Goal: Information Seeking & Learning: Learn about a topic

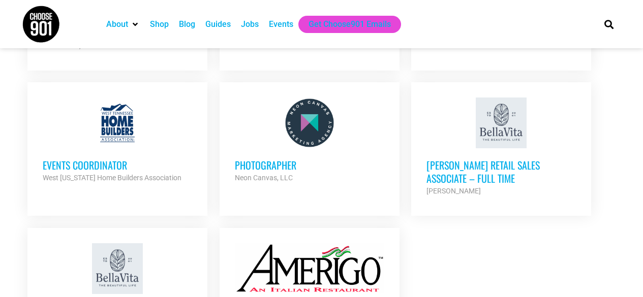
scroll to position [1270, 0]
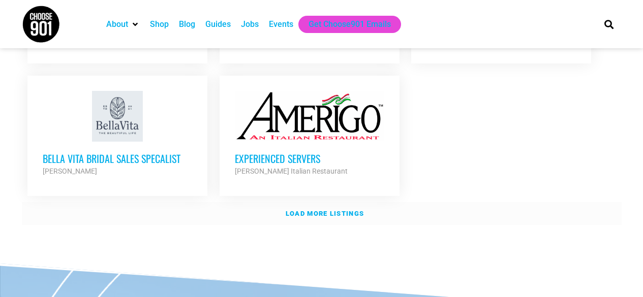
click at [314, 210] on strong "Load more listings" at bounding box center [325, 214] width 78 height 8
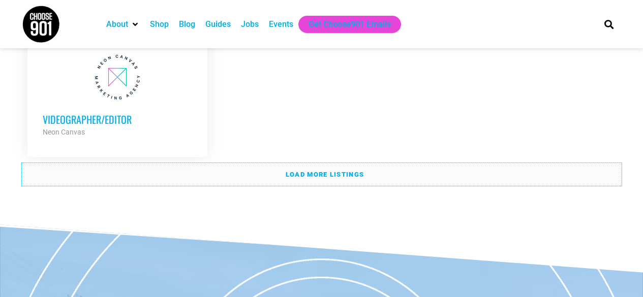
scroll to position [2287, 0]
click at [295, 171] on strong "Load more listings" at bounding box center [325, 175] width 78 height 8
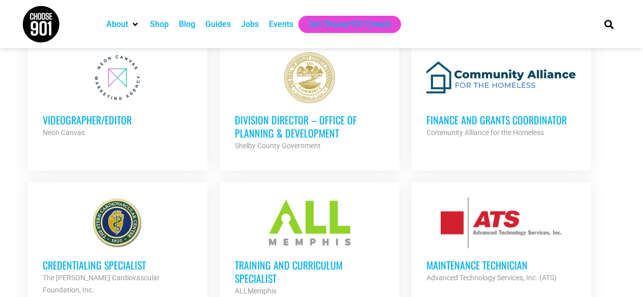
click at [242, 23] on div "Jobs" at bounding box center [250, 24] width 18 height 12
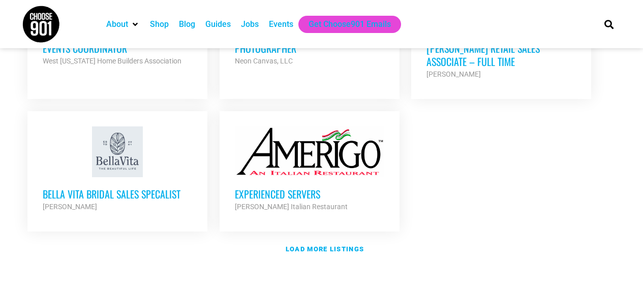
scroll to position [1270, 0]
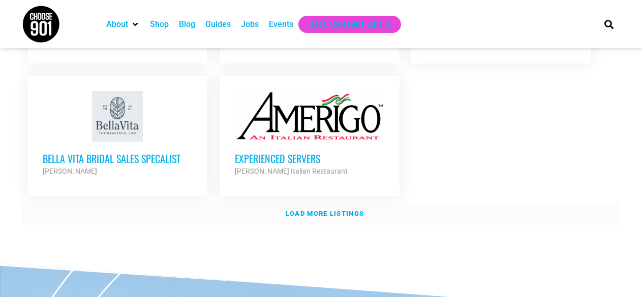
click at [298, 210] on strong "Load more listings" at bounding box center [325, 214] width 78 height 8
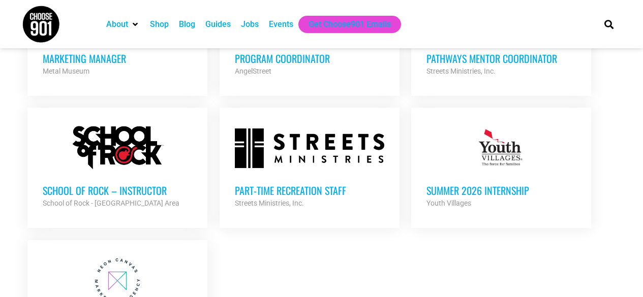
scroll to position [2185, 0]
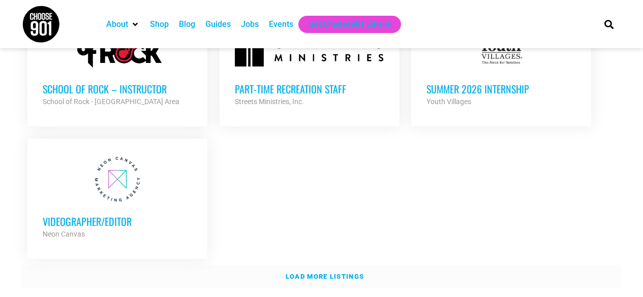
click at [283, 265] on link "Load more listings" at bounding box center [322, 276] width 600 height 23
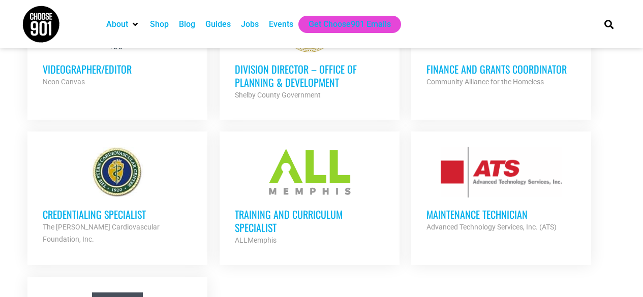
scroll to position [2490, 0]
